Goal: Transaction & Acquisition: Obtain resource

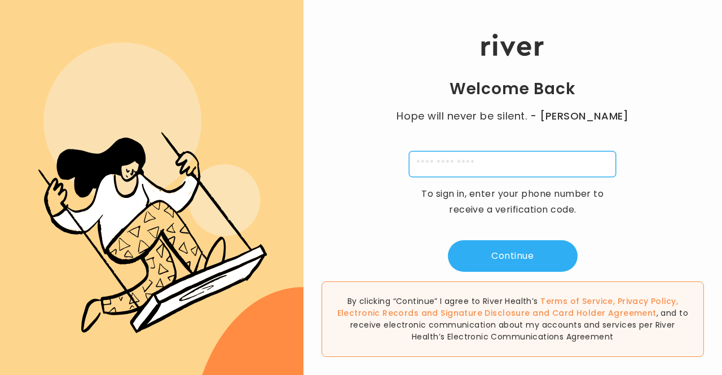
click at [476, 161] on input "tel" at bounding box center [512, 164] width 207 height 26
type input "**********"
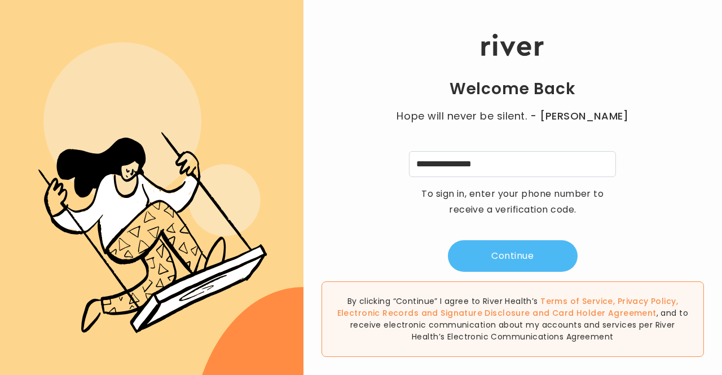
click at [490, 249] on button "Continue" at bounding box center [513, 256] width 130 height 32
type input "*"
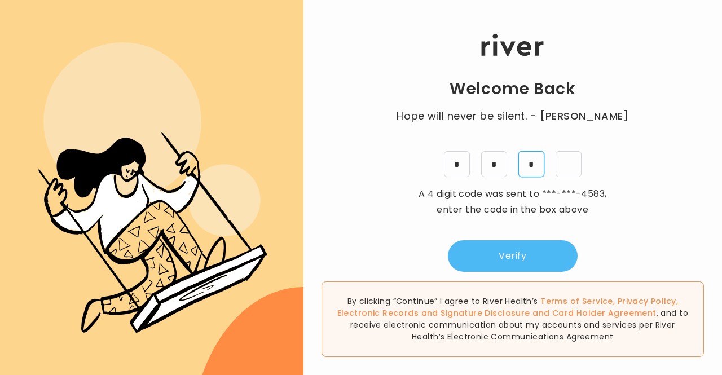
type input "*"
click at [490, 249] on button "Verify" at bounding box center [513, 256] width 130 height 32
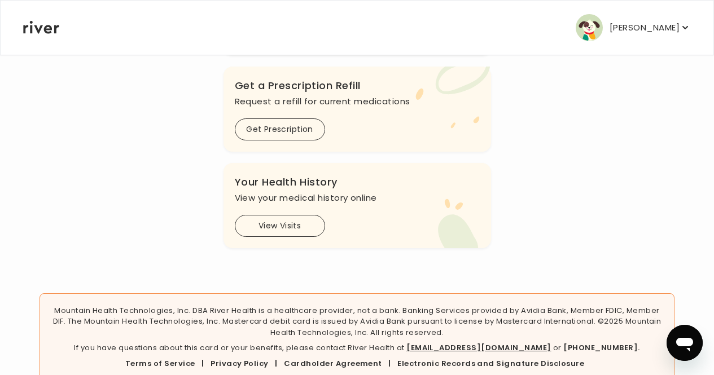
scroll to position [420, 0]
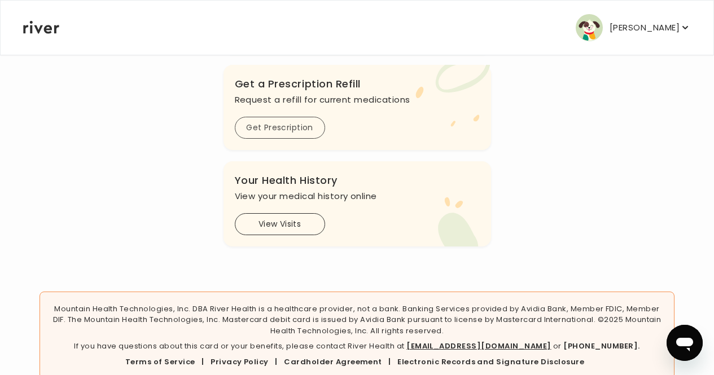
click at [310, 135] on button "Get Prescription" at bounding box center [280, 128] width 90 height 22
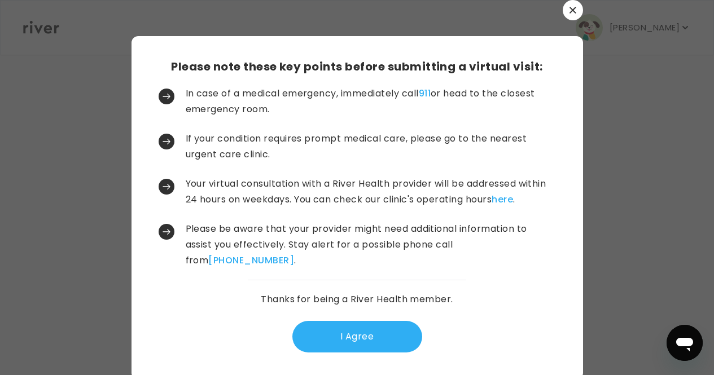
scroll to position [0, 0]
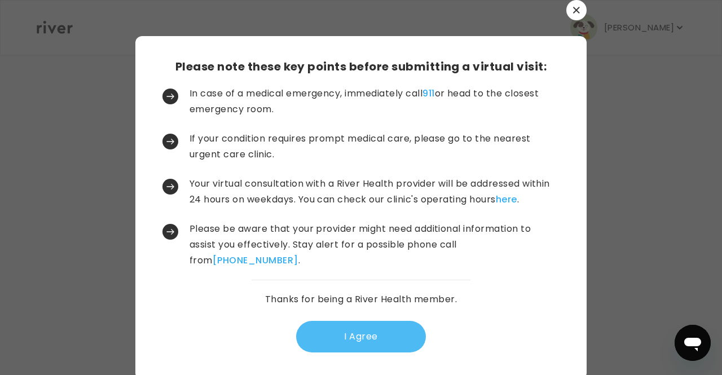
click at [344, 326] on button "I Agree" at bounding box center [361, 337] width 130 height 32
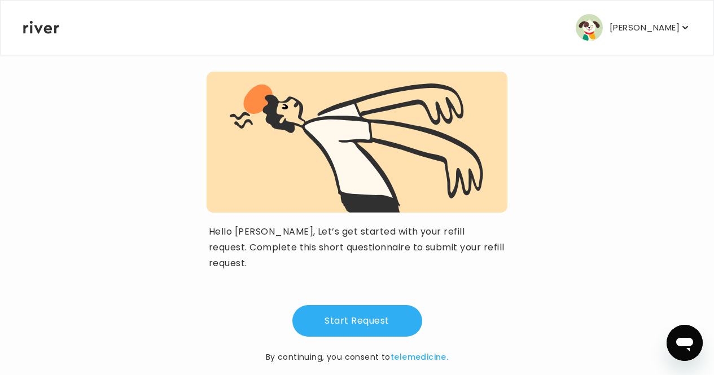
scroll to position [118, 0]
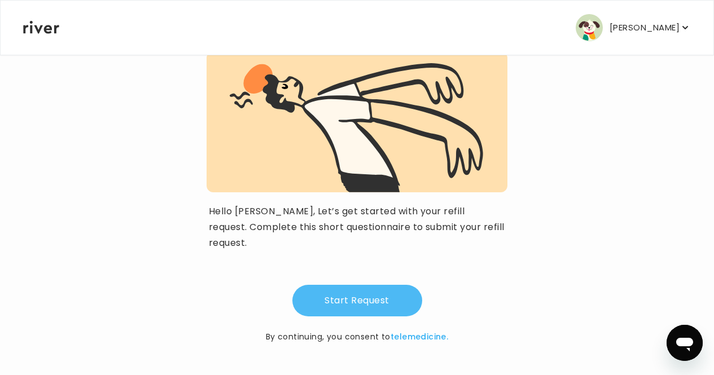
click at [345, 305] on button "Start Request" at bounding box center [357, 301] width 130 height 32
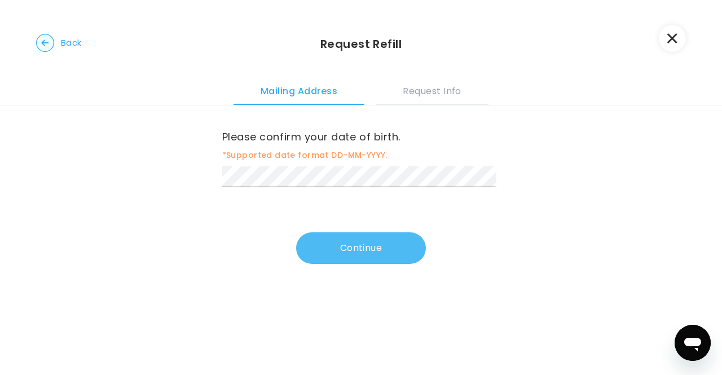
click at [353, 245] on button "Continue" at bounding box center [361, 248] width 130 height 32
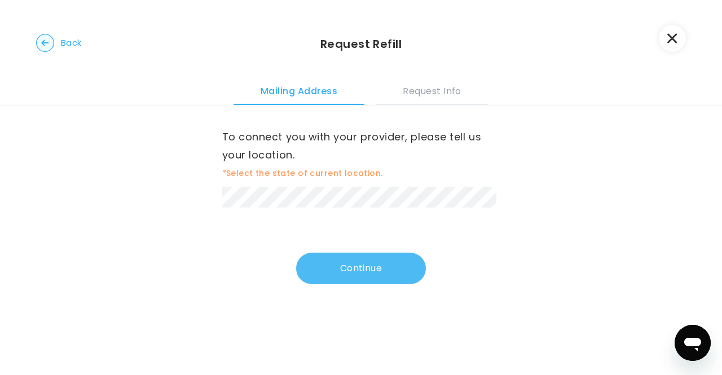
click at [326, 282] on button "Continue" at bounding box center [361, 269] width 130 height 32
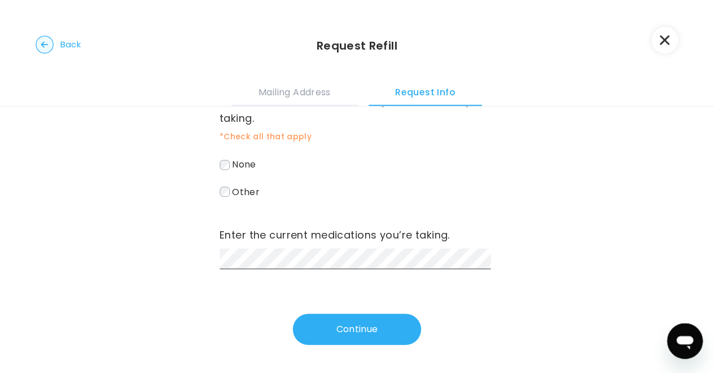
scroll to position [113, 0]
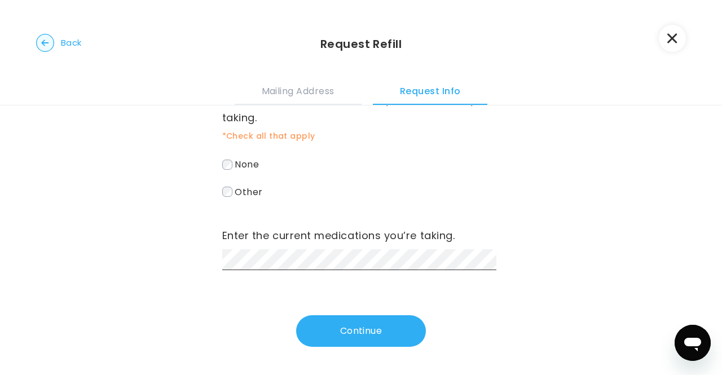
click at [672, 30] on button "button" at bounding box center [672, 38] width 27 height 27
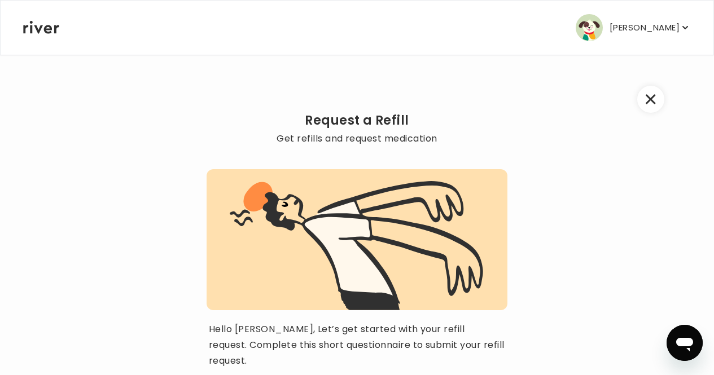
click at [646, 103] on icon "button" at bounding box center [651, 100] width 10 height 10
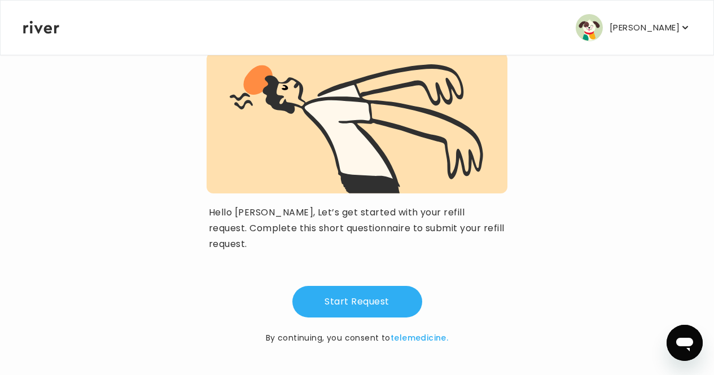
scroll to position [118, 0]
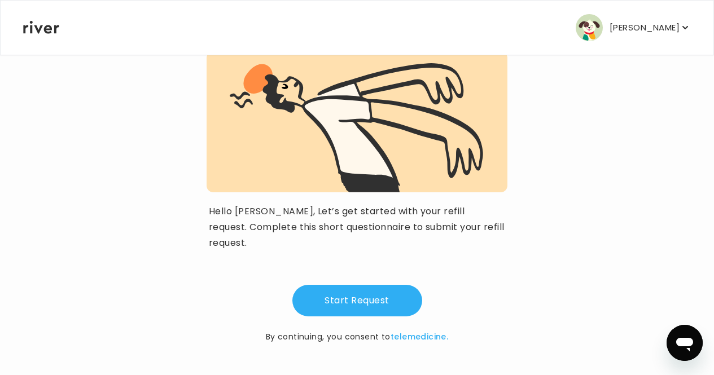
click at [662, 29] on p "[PERSON_NAME]" at bounding box center [644, 28] width 70 height 16
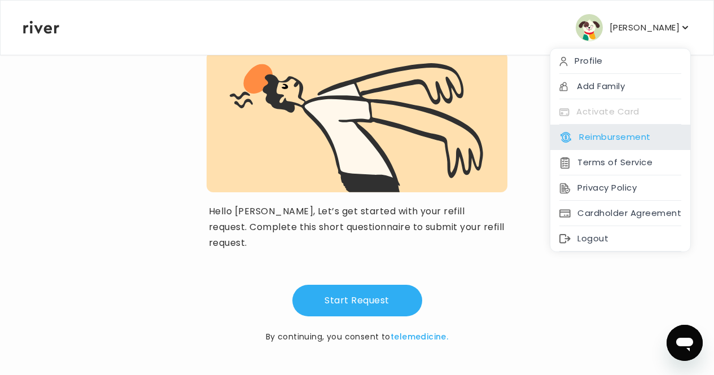
click at [630, 129] on button "Reimbursement" at bounding box center [604, 137] width 91 height 16
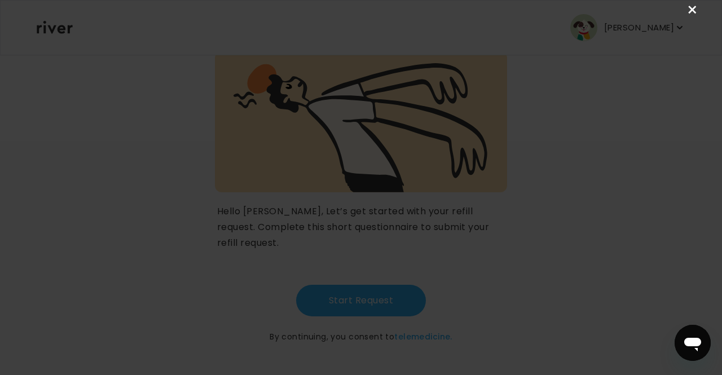
click at [694, 8] on link "×" at bounding box center [693, 10] width 14 height 14
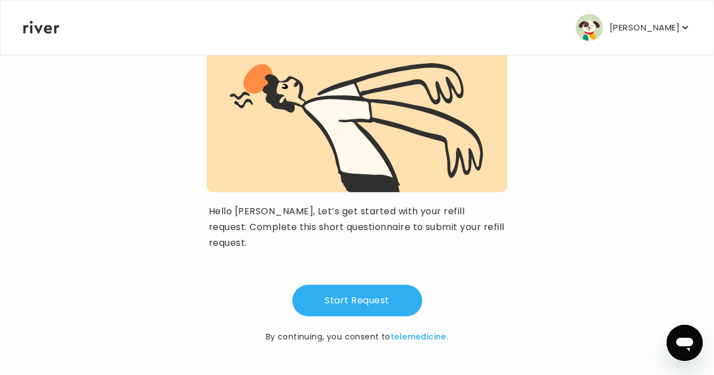
click at [694, 8] on nav "Madison Simpson Profile Add Family Activate Card Reimbursement Terms of Service…" at bounding box center [357, 28] width 713 height 54
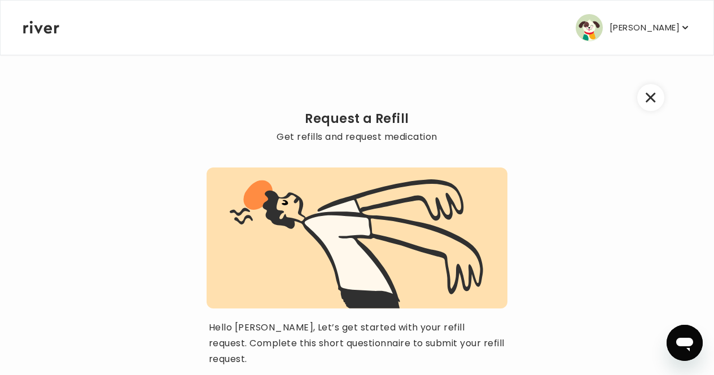
scroll to position [0, 0]
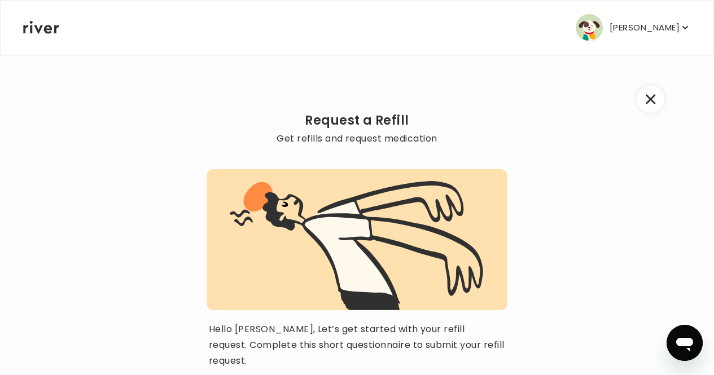
click at [682, 26] on icon "button" at bounding box center [685, 27] width 6 height 3
click at [467, 75] on div "Request a Refill Get refills and request medication Hello Madison, Let’s get st…" at bounding box center [357, 273] width 669 height 439
click at [637, 98] on button "button" at bounding box center [650, 99] width 27 height 27
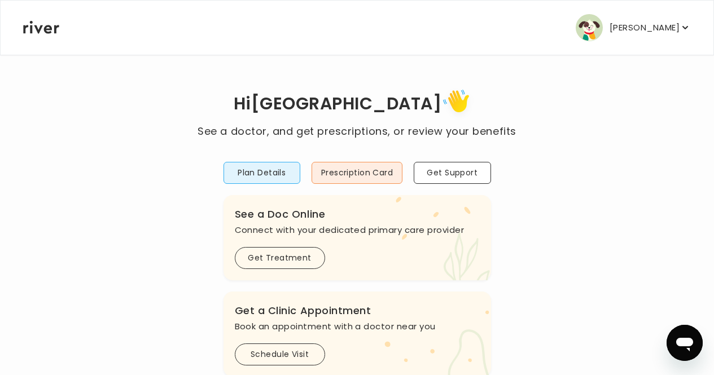
click at [679, 30] on icon "button" at bounding box center [684, 27] width 11 height 11
click at [334, 180] on button "Prescription Card" at bounding box center [357, 173] width 91 height 22
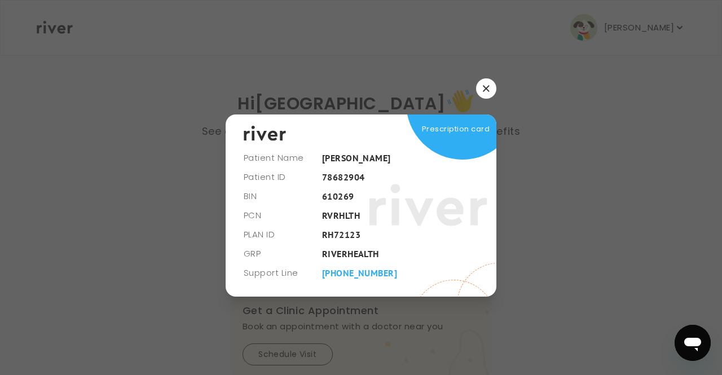
click at [486, 95] on button "button" at bounding box center [486, 88] width 20 height 20
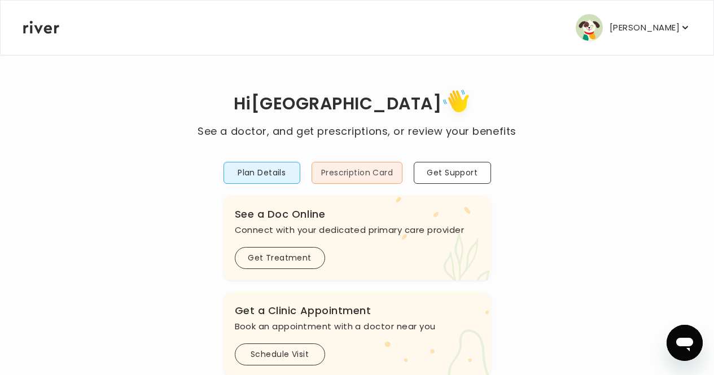
click at [367, 170] on button "Prescription Card" at bounding box center [357, 173] width 91 height 22
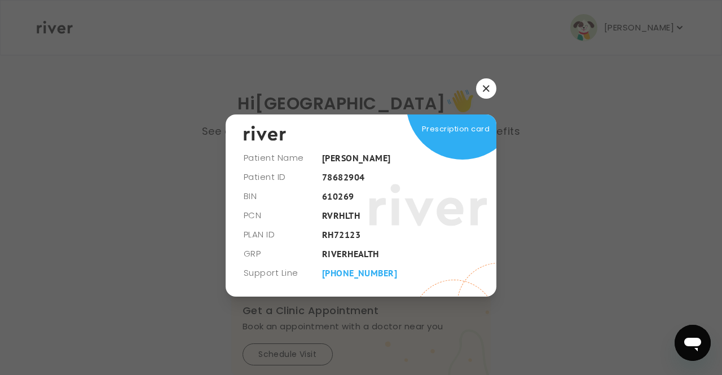
click at [482, 92] on button "button" at bounding box center [486, 88] width 20 height 20
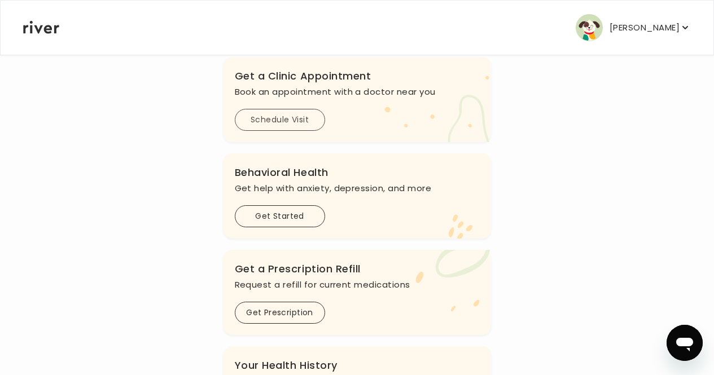
scroll to position [235, 0]
click at [295, 120] on button "Schedule Visit" at bounding box center [280, 119] width 90 height 22
click at [309, 223] on button "Get Started" at bounding box center [280, 216] width 90 height 22
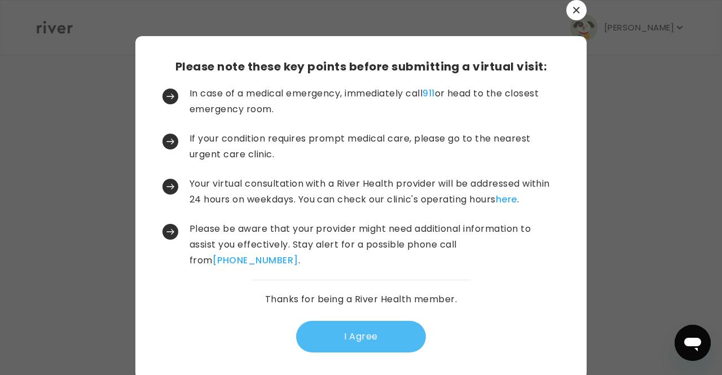
click at [317, 337] on button "I Agree" at bounding box center [361, 337] width 130 height 32
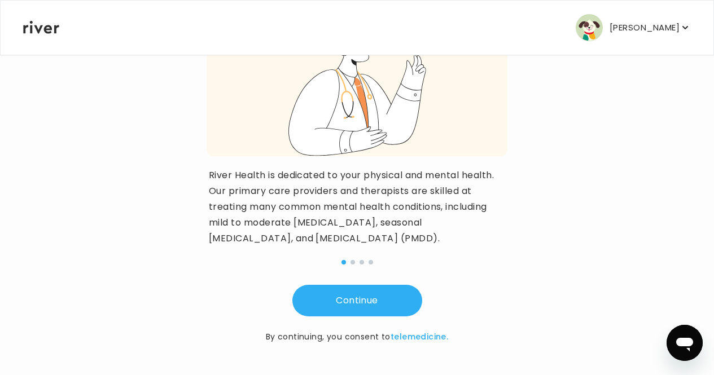
scroll to position [186, 0]
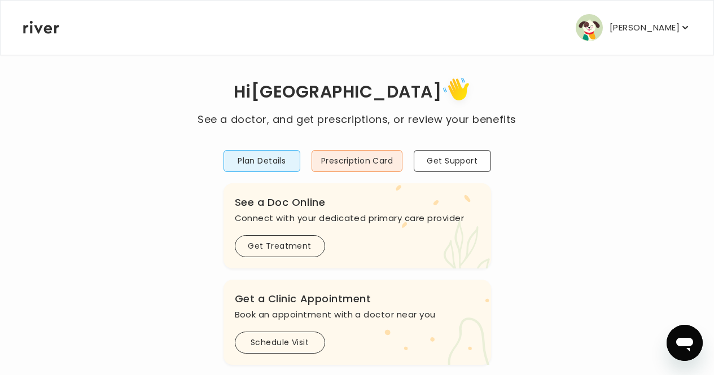
scroll to position [25, 0]
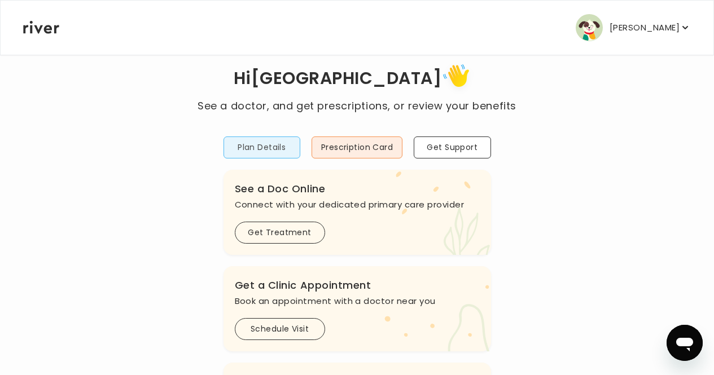
click at [275, 143] on button "Plan Details" at bounding box center [261, 148] width 77 height 22
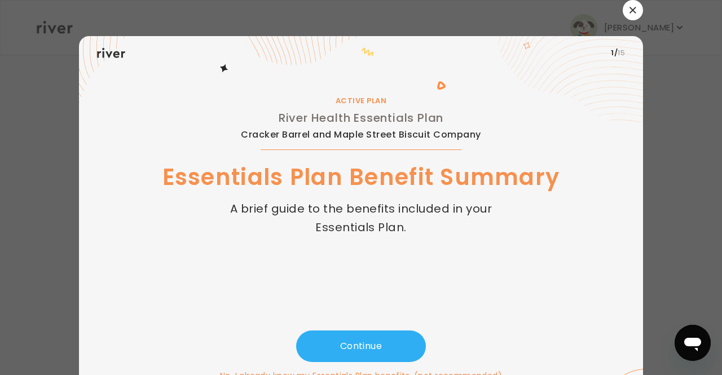
scroll to position [28, 0]
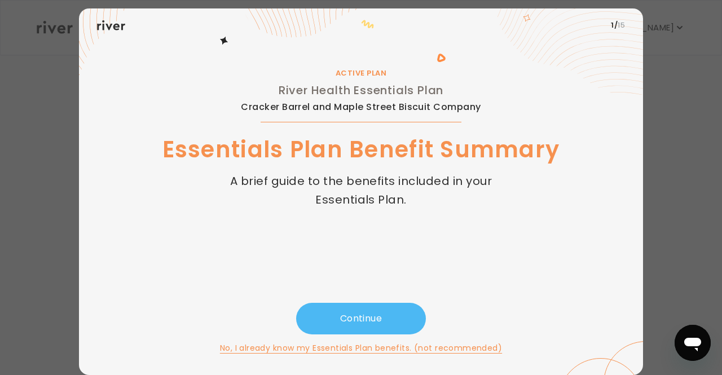
click at [332, 313] on button "Continue" at bounding box center [361, 319] width 130 height 32
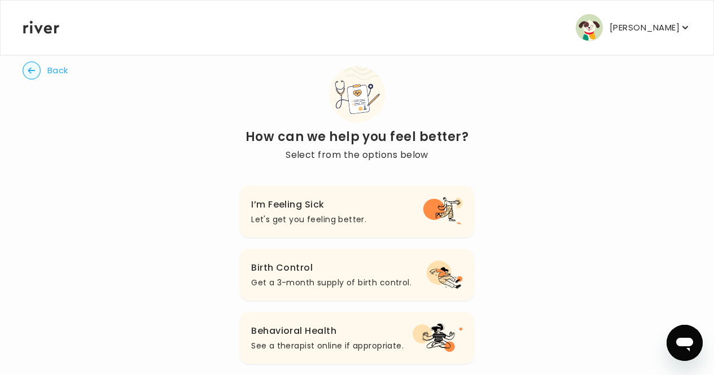
scroll to position [22, 0]
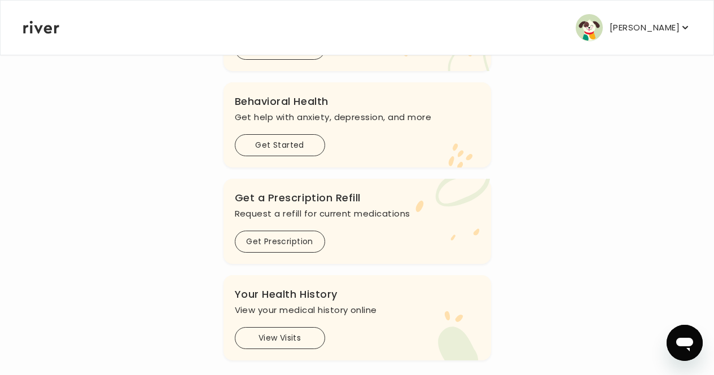
scroll to position [306, 0]
click at [309, 239] on button "Get Prescription" at bounding box center [280, 241] width 90 height 22
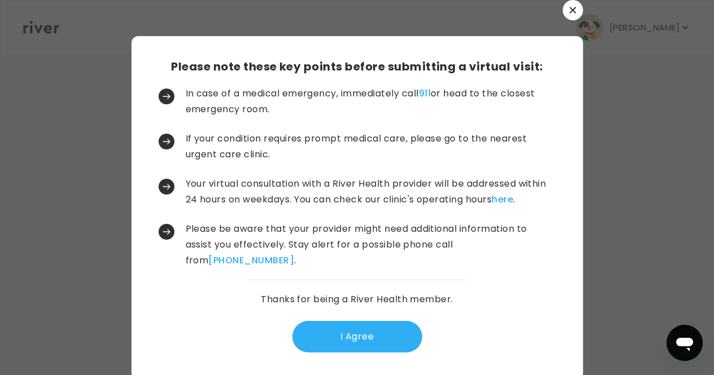
scroll to position [0, 0]
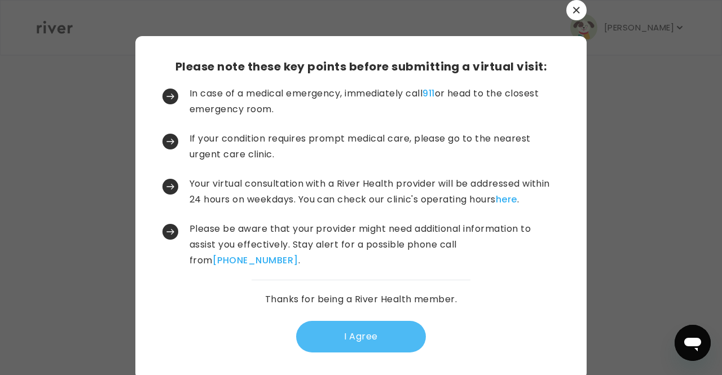
click at [349, 330] on button "I Agree" at bounding box center [361, 337] width 130 height 32
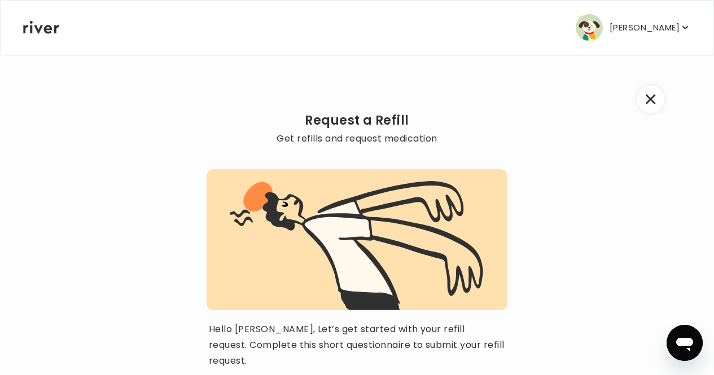
scroll to position [118, 0]
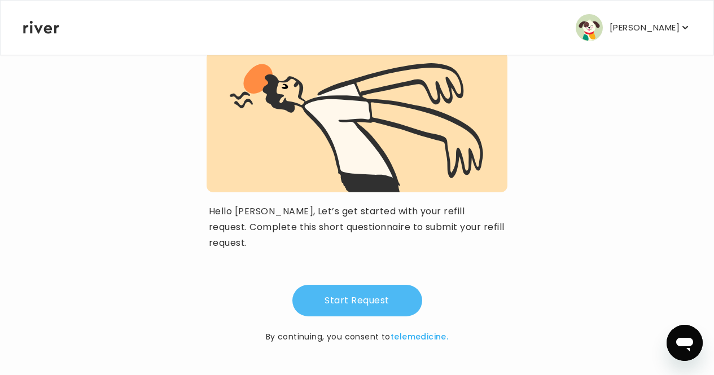
click at [346, 314] on button "Start Request" at bounding box center [357, 301] width 130 height 32
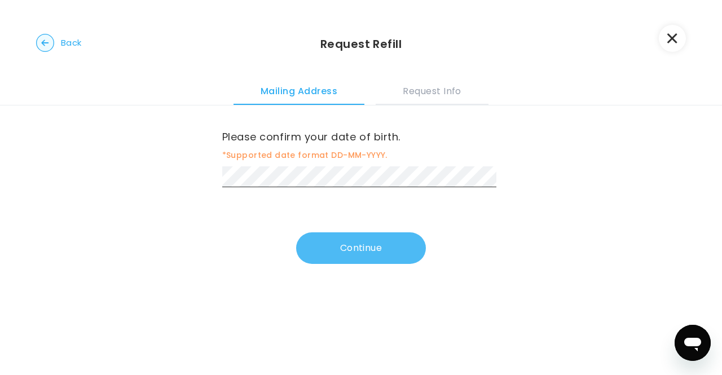
click at [362, 240] on button "Continue" at bounding box center [361, 248] width 130 height 32
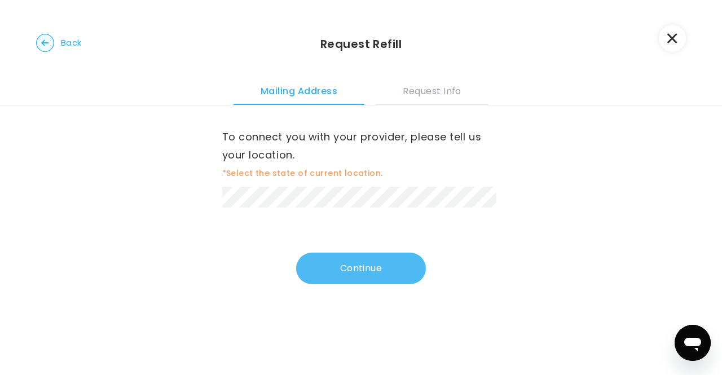
click at [301, 260] on button "Continue" at bounding box center [361, 269] width 130 height 32
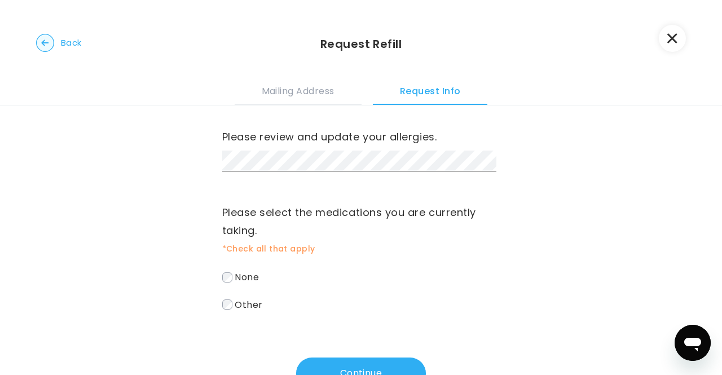
click at [231, 309] on label "Other" at bounding box center [361, 305] width 278 height 16
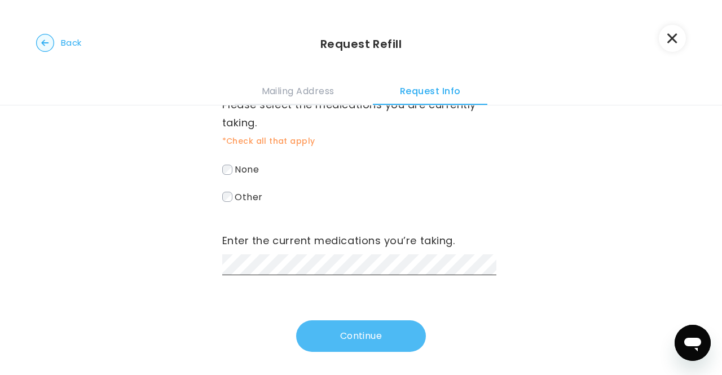
click at [374, 348] on button "Continue" at bounding box center [361, 337] width 130 height 32
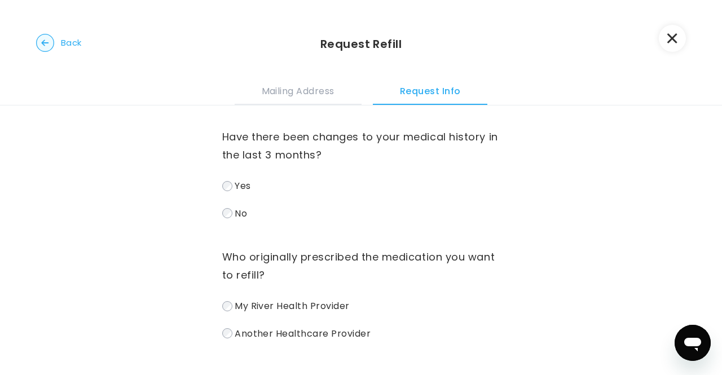
click at [239, 214] on span "No" at bounding box center [241, 213] width 12 height 13
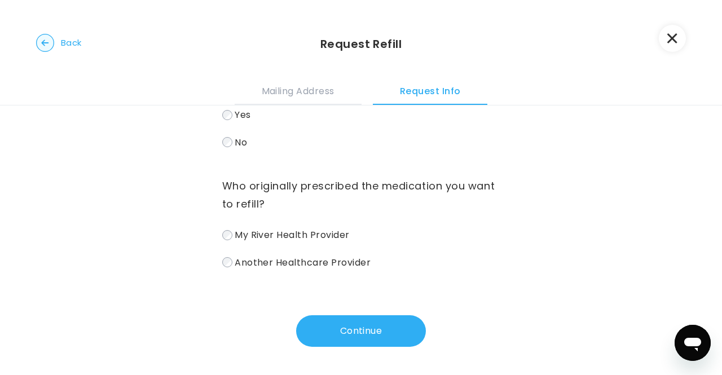
click at [241, 261] on span "Another Healthcare Provider" at bounding box center [303, 262] width 136 height 13
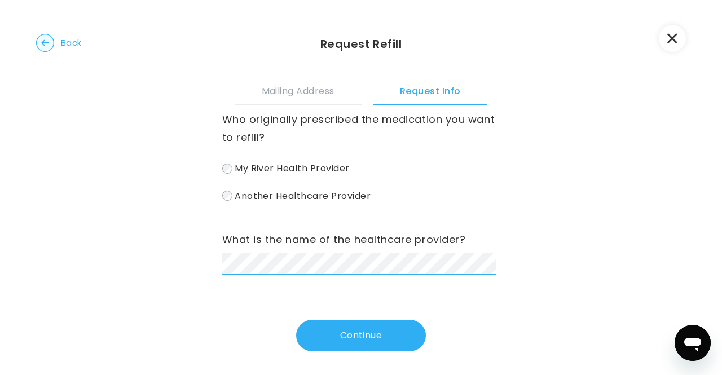
scroll to position [138, 0]
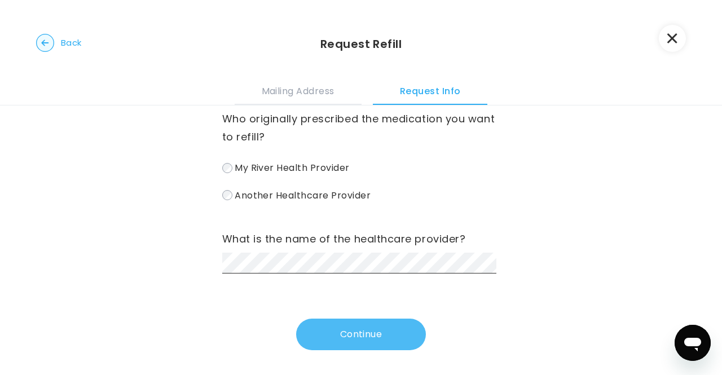
click at [331, 332] on button "Continue" at bounding box center [361, 335] width 130 height 32
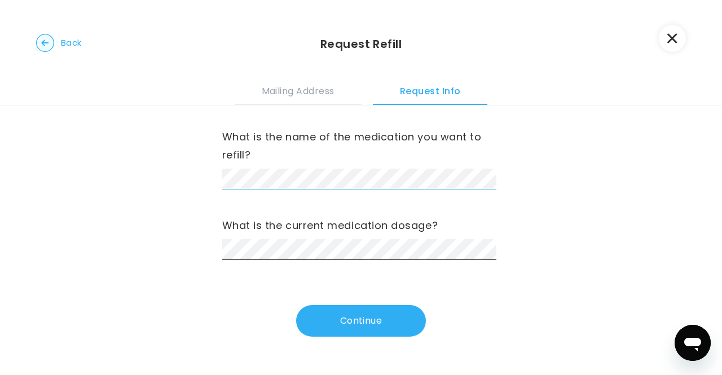
click at [214, 174] on div "What is the name of the medication you want to refill? What is the current medi…" at bounding box center [361, 236] width 722 height 260
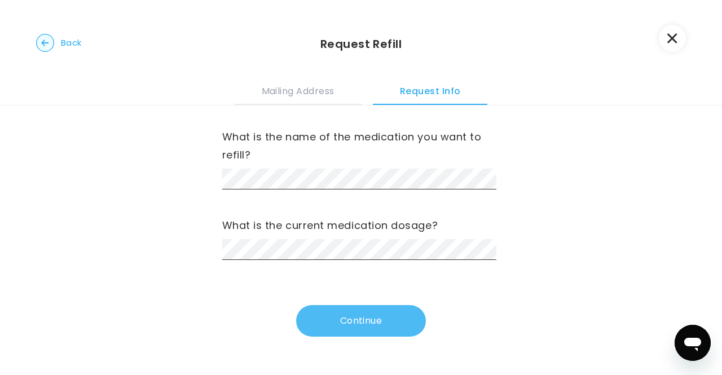
click at [331, 323] on button "Continue" at bounding box center [361, 321] width 130 height 32
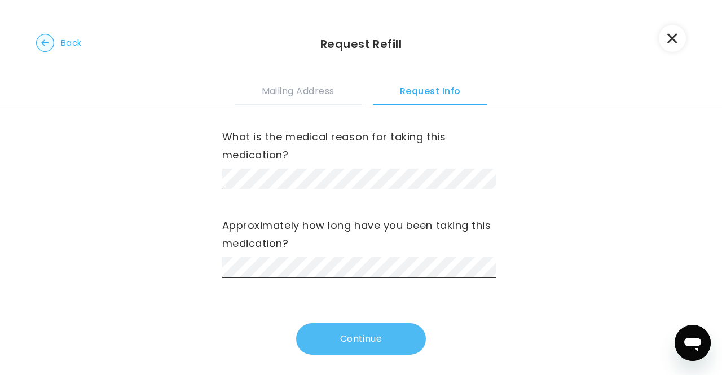
click at [314, 334] on button "Continue" at bounding box center [361, 339] width 130 height 32
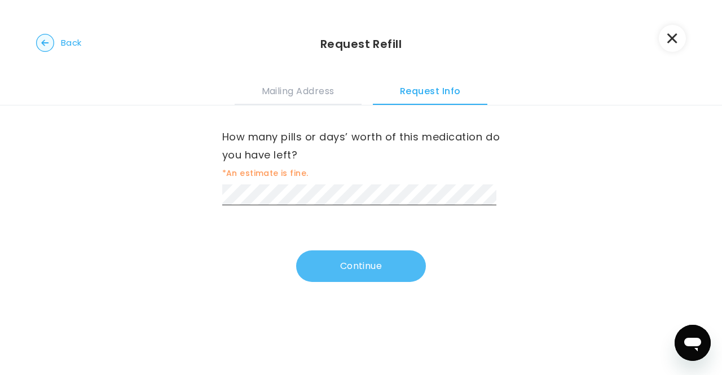
click at [326, 265] on button "Continue" at bounding box center [361, 267] width 130 height 32
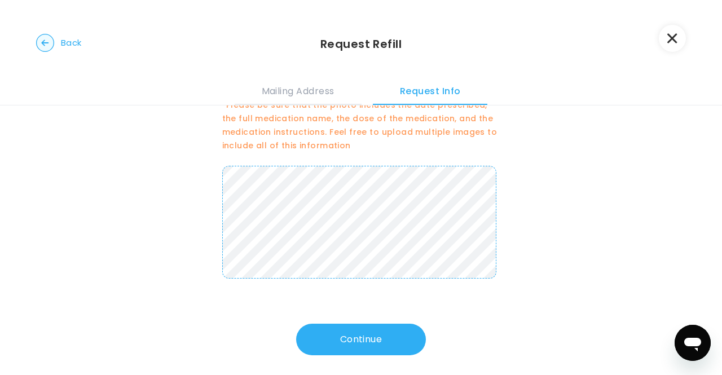
scroll to position [69, 0]
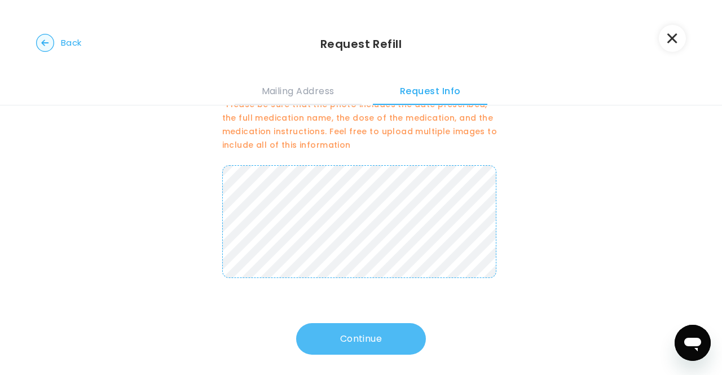
click at [315, 345] on button "Continue" at bounding box center [361, 339] width 130 height 32
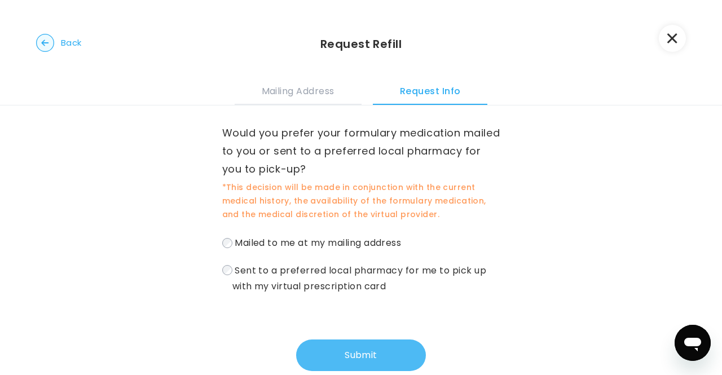
scroll to position [0, 0]
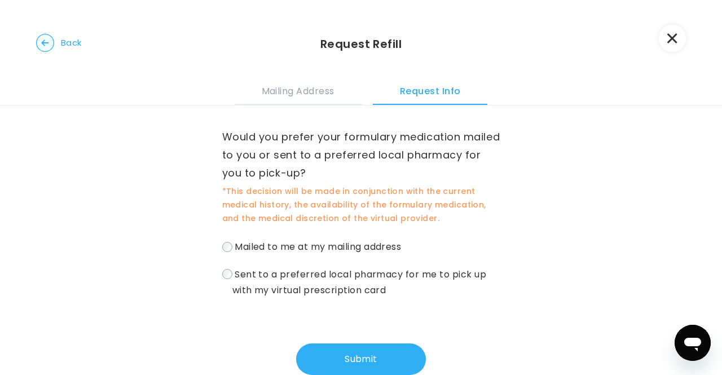
click at [296, 288] on span "Sent to a preferred local pharmacy for me to pick up with my virtual prescripti…" at bounding box center [359, 281] width 254 height 29
click at [323, 354] on button "Submit" at bounding box center [361, 360] width 130 height 32
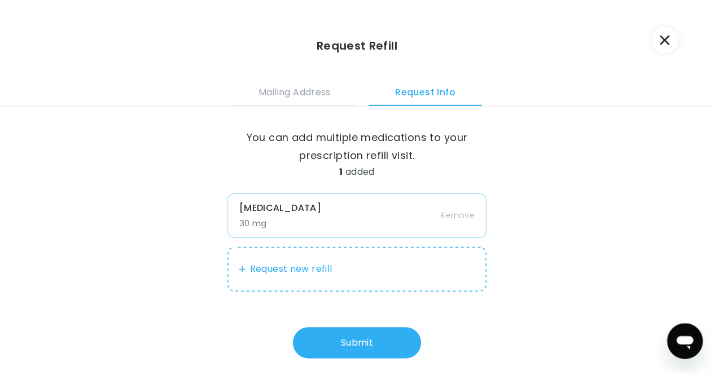
scroll to position [14, 0]
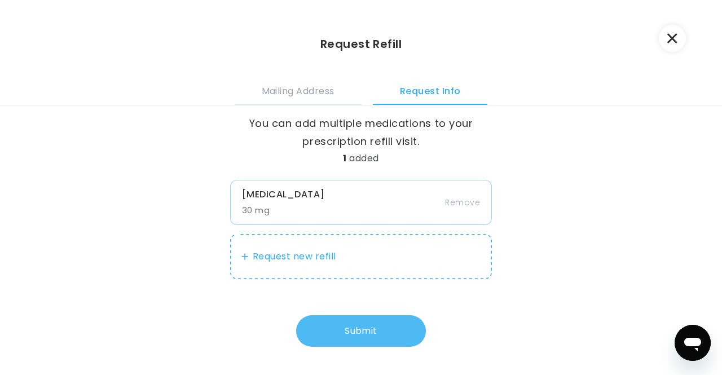
click at [332, 342] on button "Submit" at bounding box center [361, 331] width 130 height 32
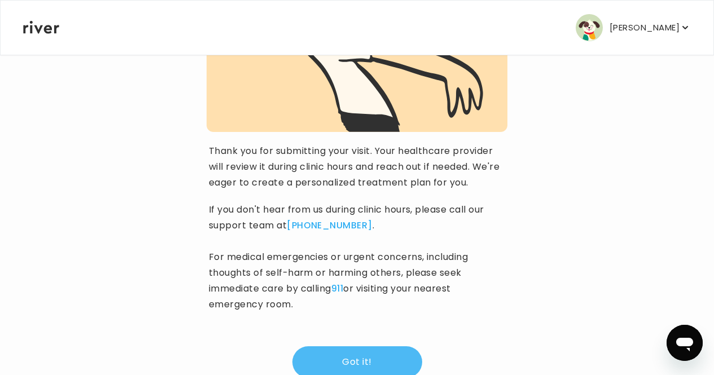
scroll to position [206, 0]
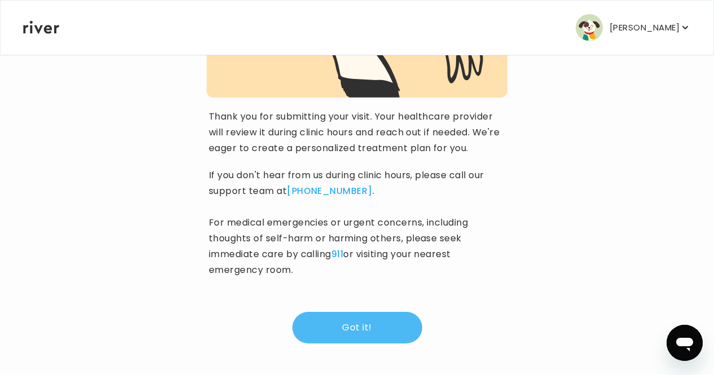
click at [362, 326] on button "Got it!" at bounding box center [357, 328] width 130 height 32
